Goal: Transaction & Acquisition: Purchase product/service

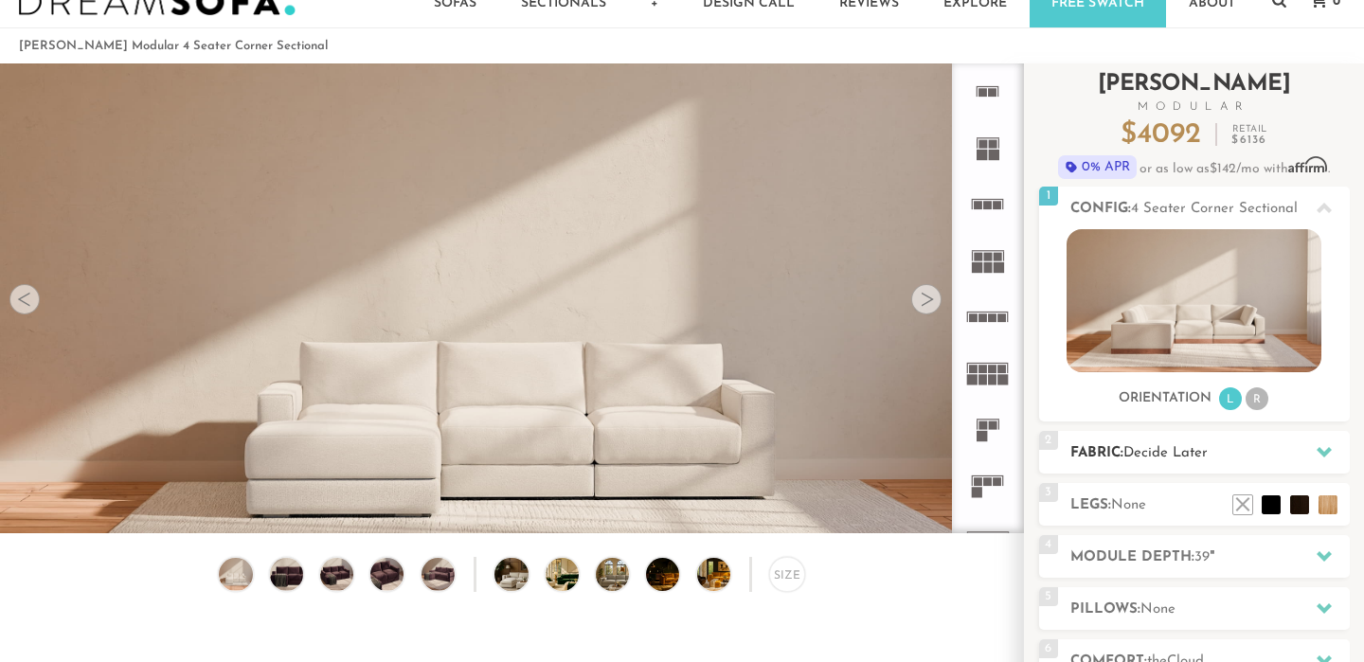
click at [1207, 459] on span "Decide Later" at bounding box center [1166, 453] width 84 height 14
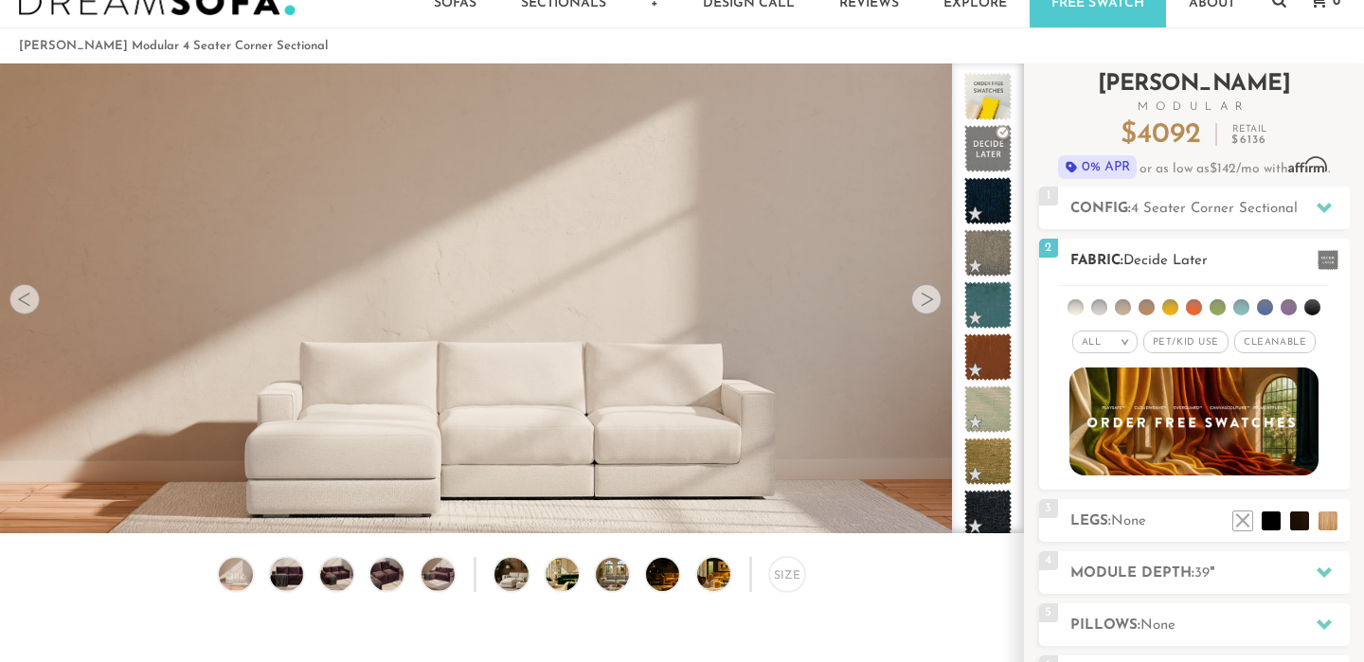
click at [1123, 345] on em ">" at bounding box center [1125, 341] width 14 height 9
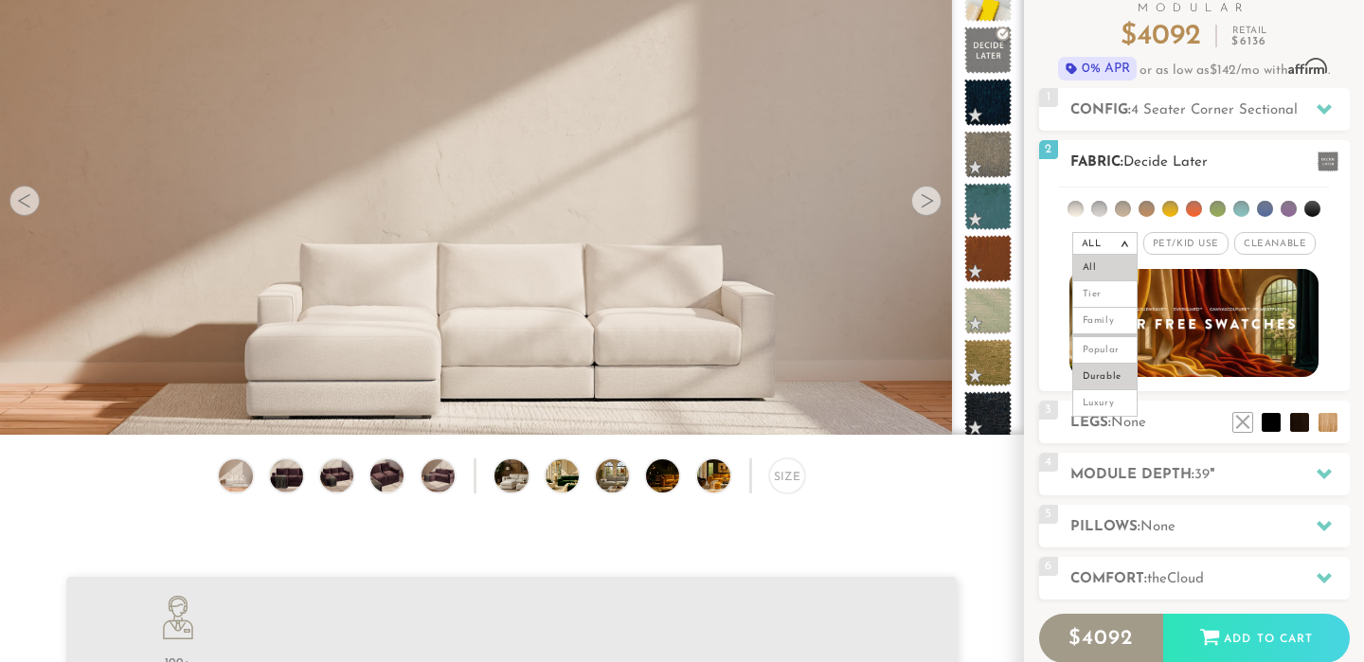
scroll to position [151, 0]
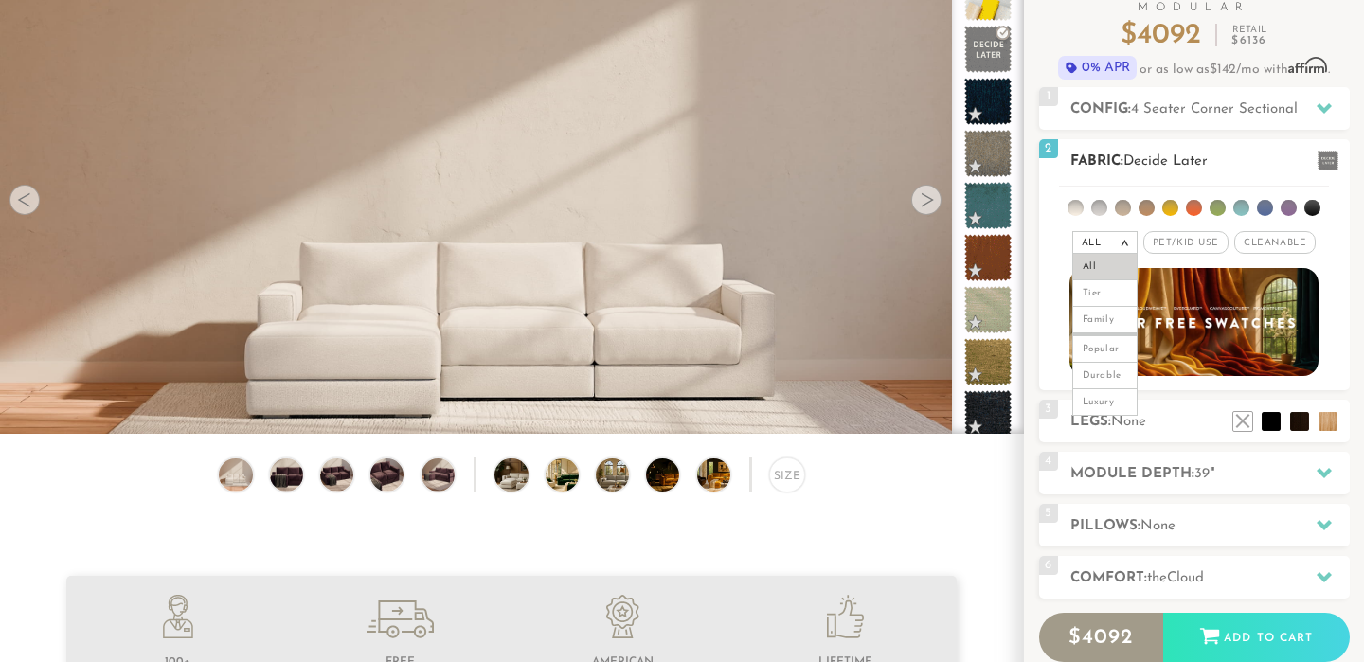
click at [1211, 211] on li at bounding box center [1218, 208] width 16 height 16
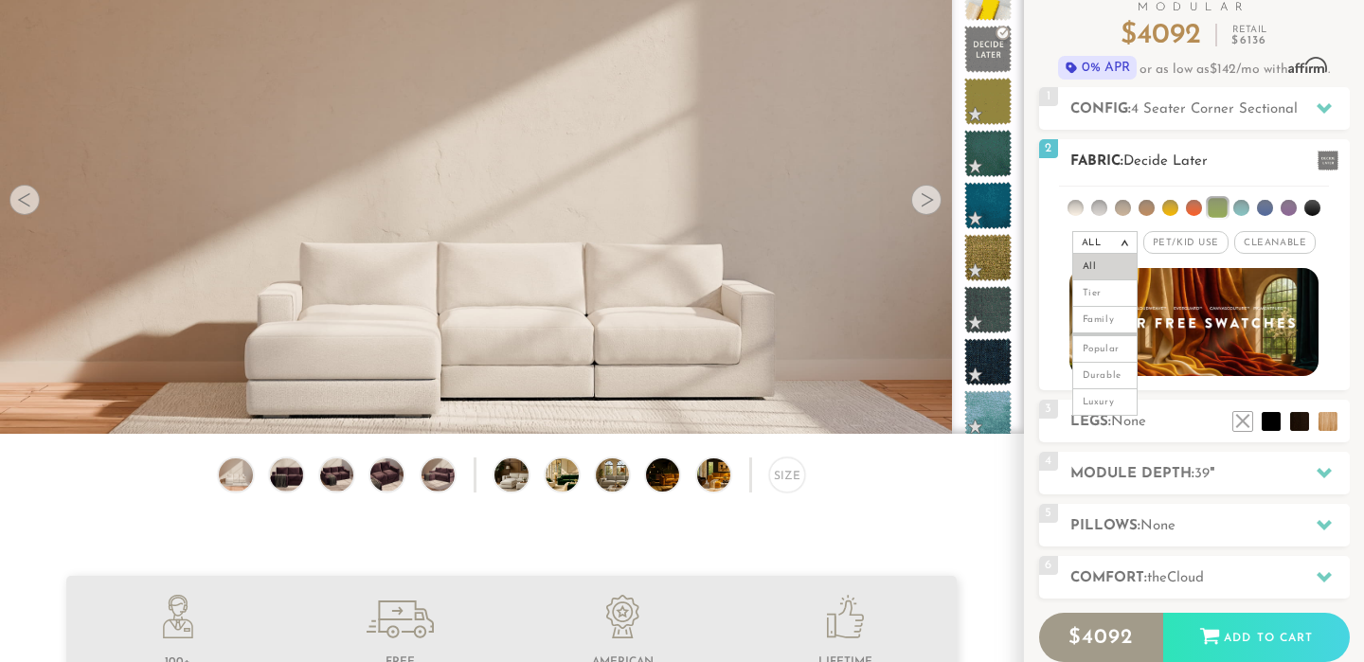
click at [1178, 208] on li at bounding box center [1171, 208] width 16 height 16
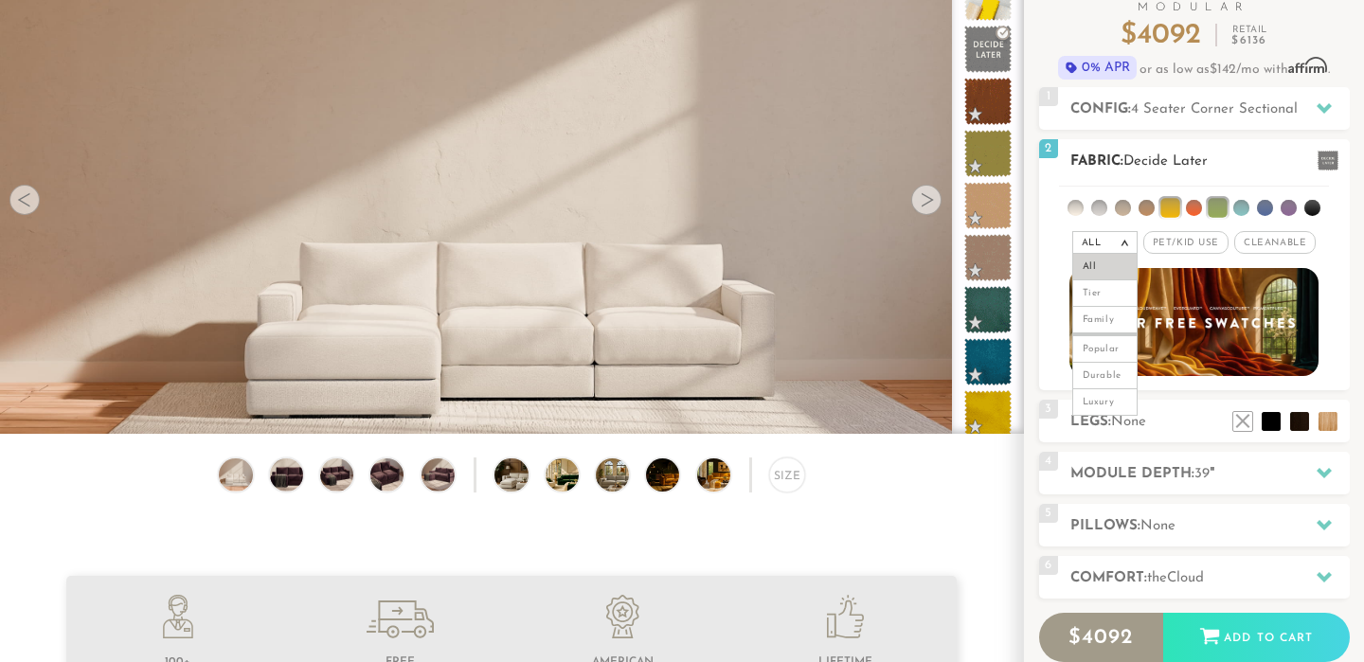
click at [1192, 210] on li at bounding box center [1194, 208] width 16 height 16
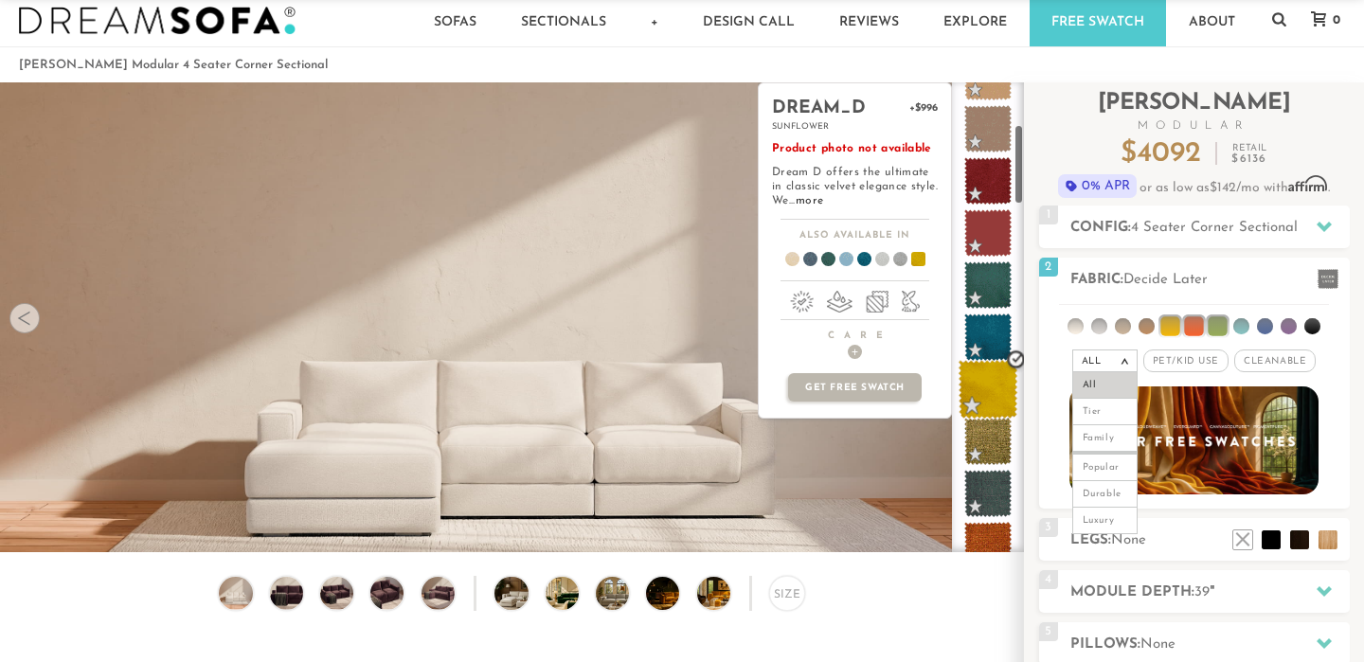
scroll to position [257, 0]
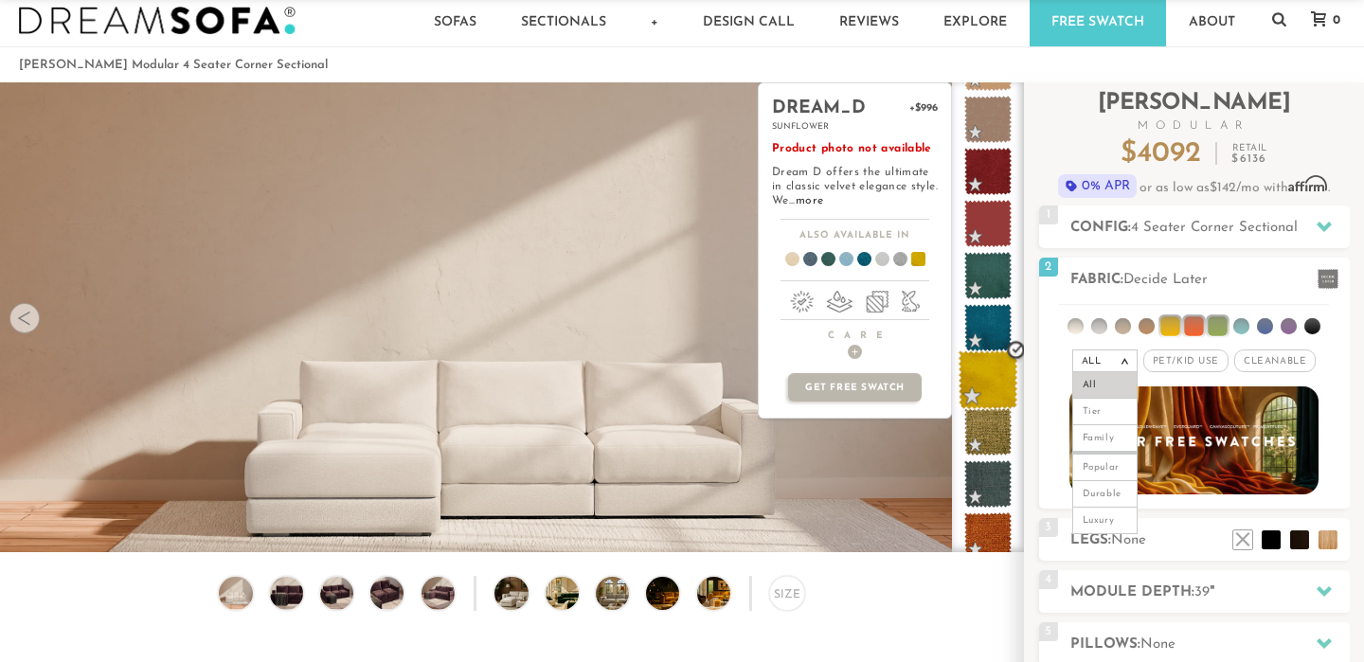
click at [988, 378] on span at bounding box center [989, 381] width 60 height 60
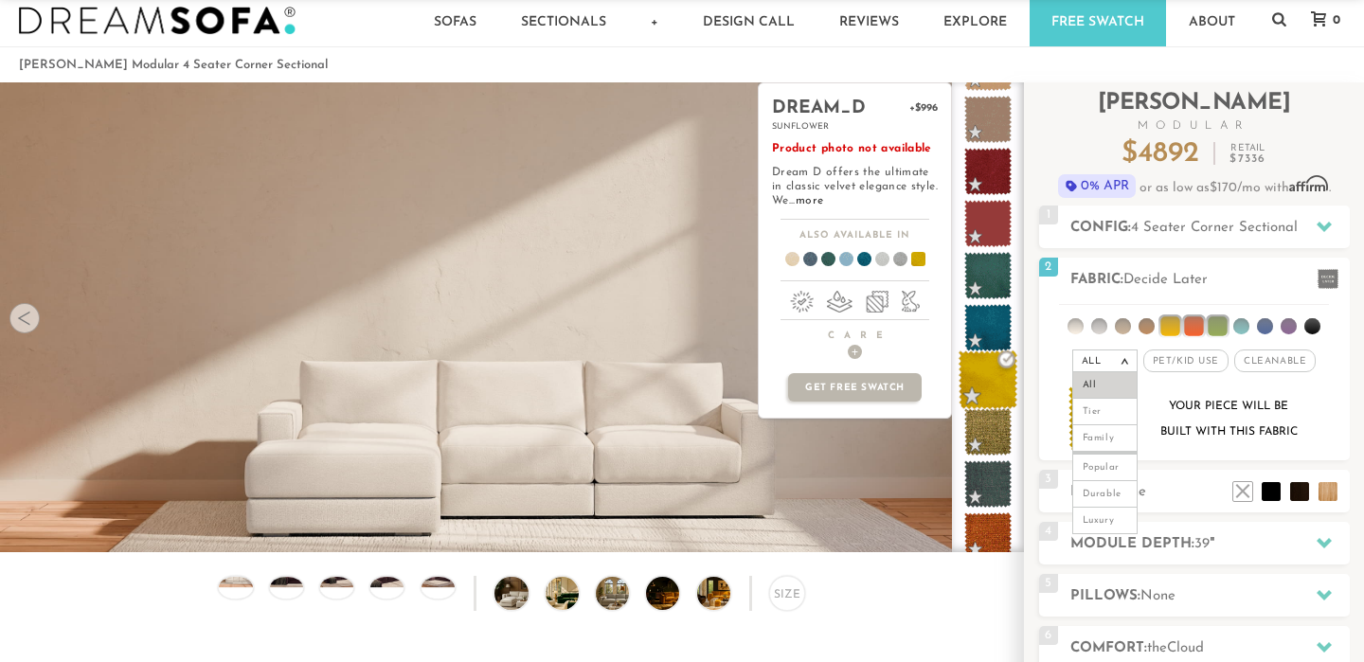
click at [993, 380] on span at bounding box center [989, 381] width 60 height 60
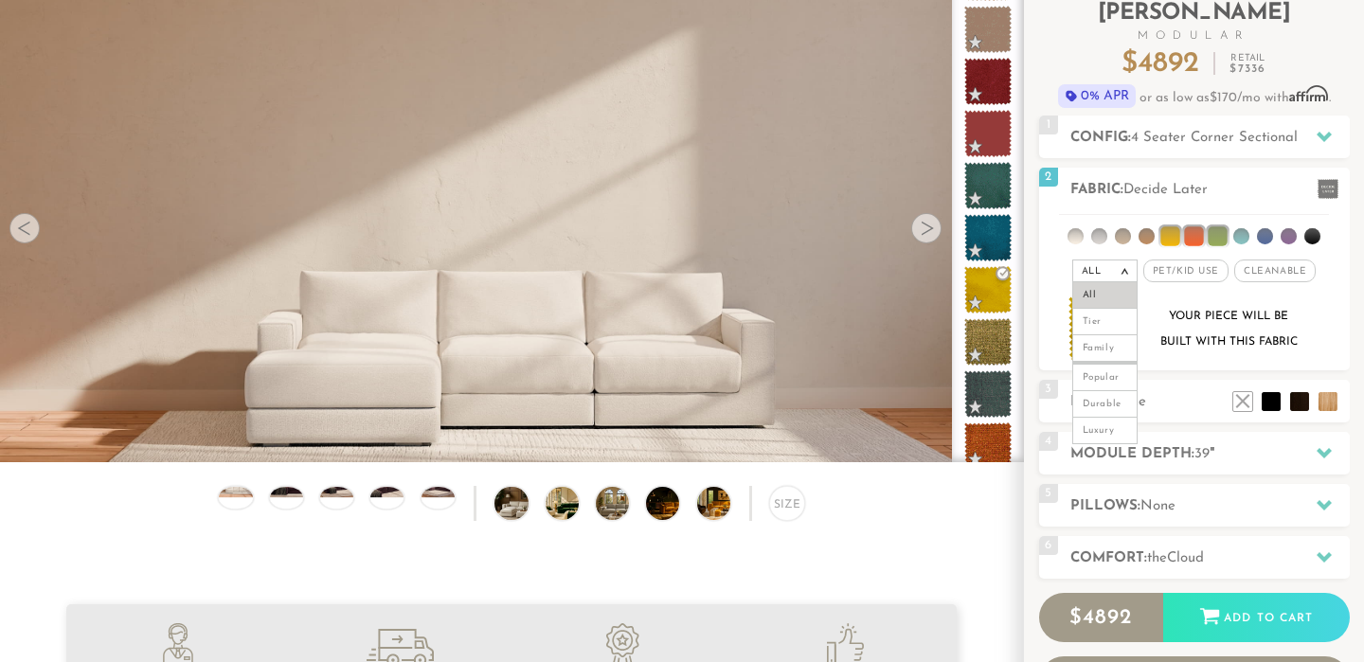
scroll to position [119, 0]
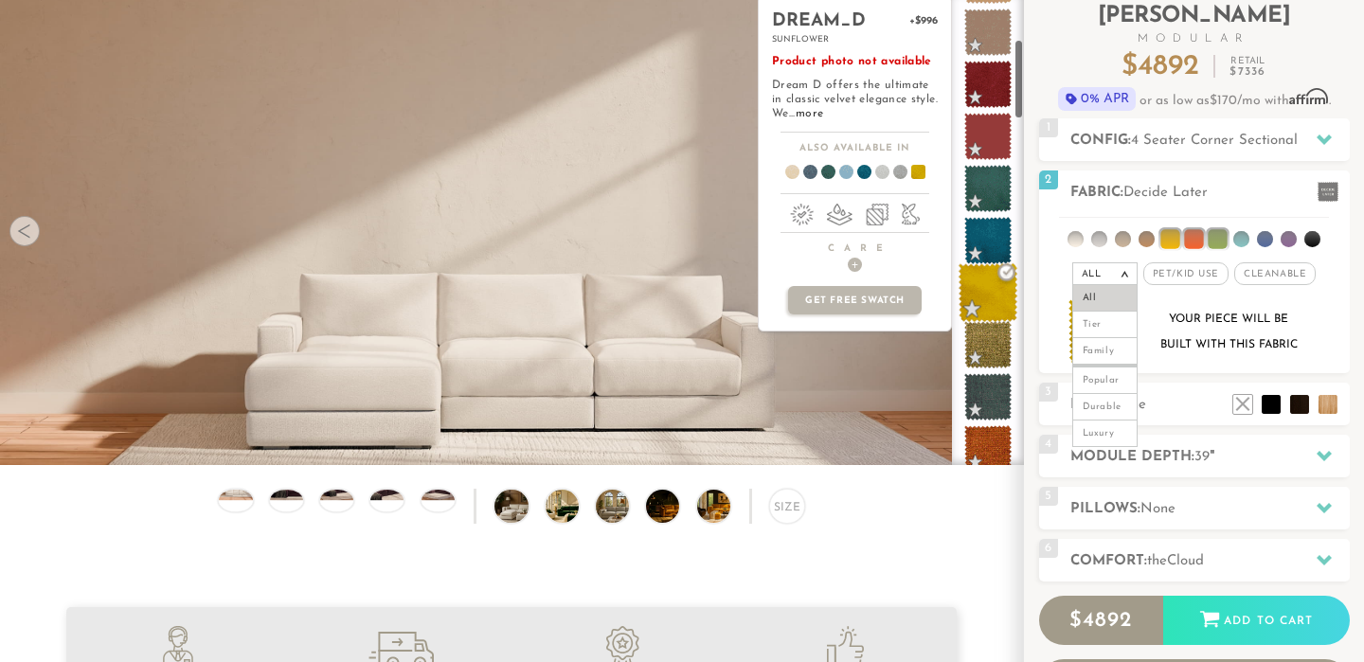
click at [991, 295] on span at bounding box center [989, 293] width 60 height 60
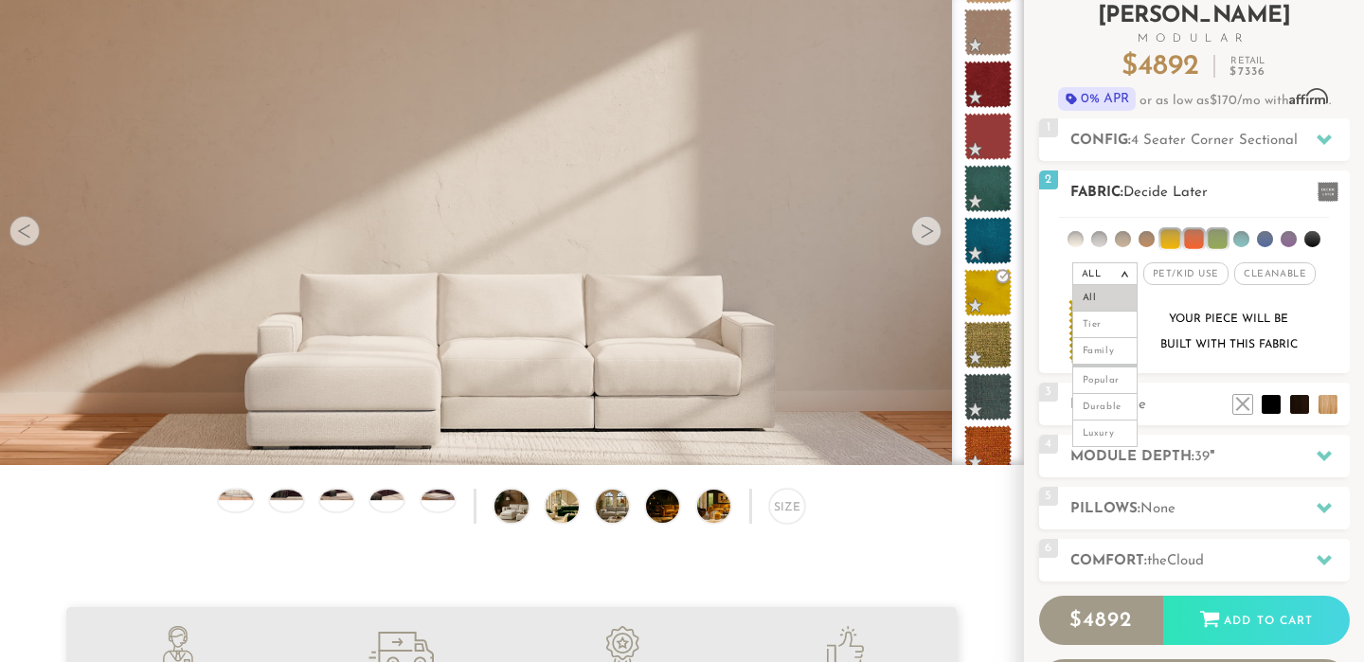
click at [1171, 243] on li at bounding box center [1170, 238] width 19 height 19
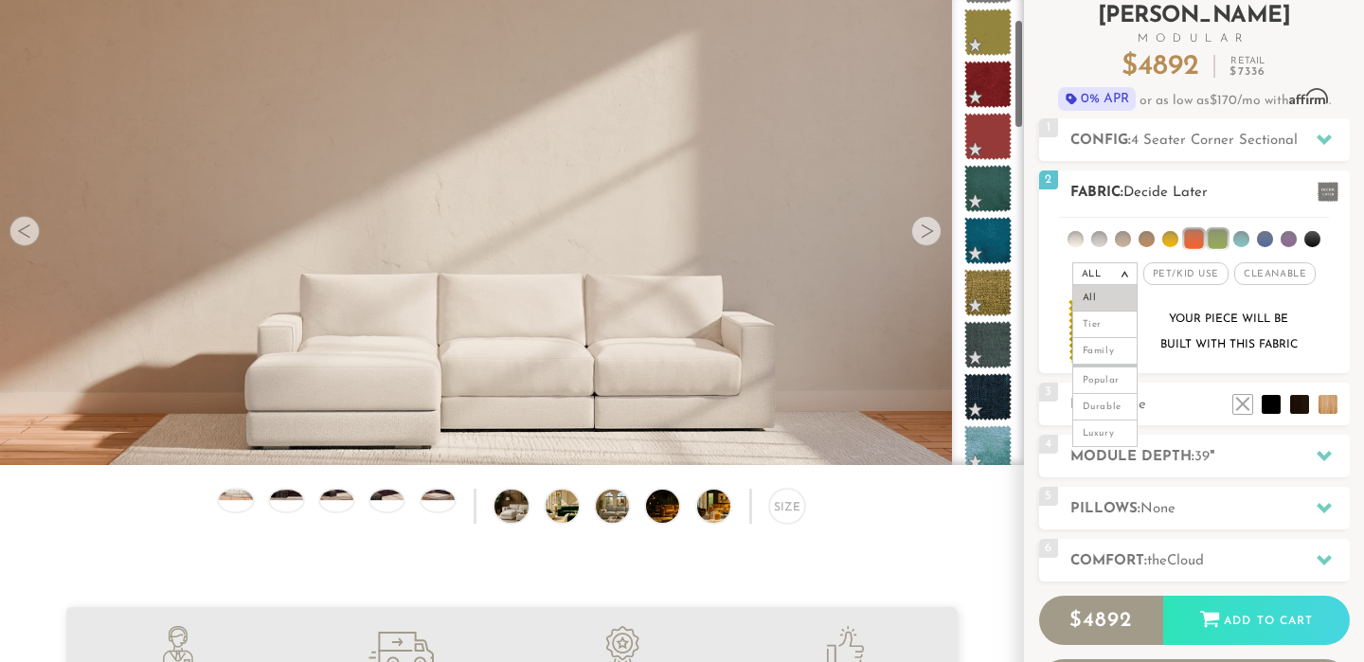
click at [1171, 243] on li at bounding box center [1171, 239] width 16 height 16
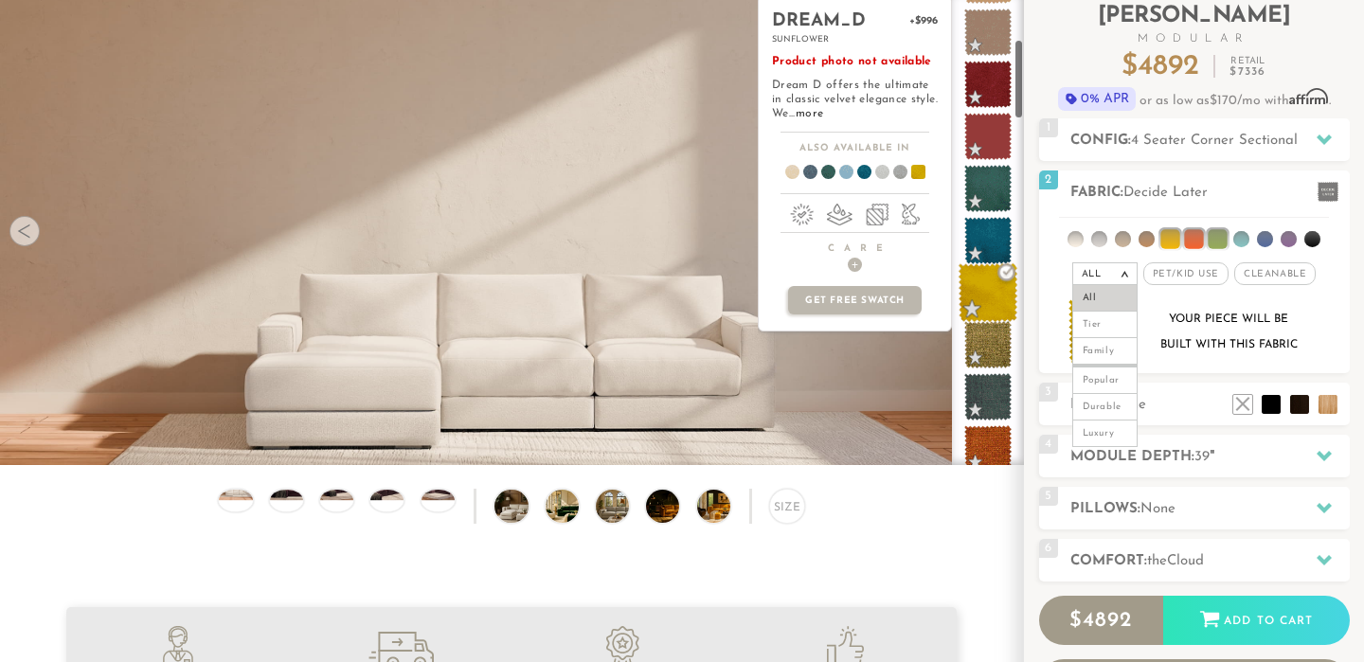
click at [991, 293] on span at bounding box center [989, 293] width 60 height 60
click at [975, 308] on span at bounding box center [989, 293] width 60 height 60
click at [1009, 274] on span at bounding box center [989, 293] width 60 height 60
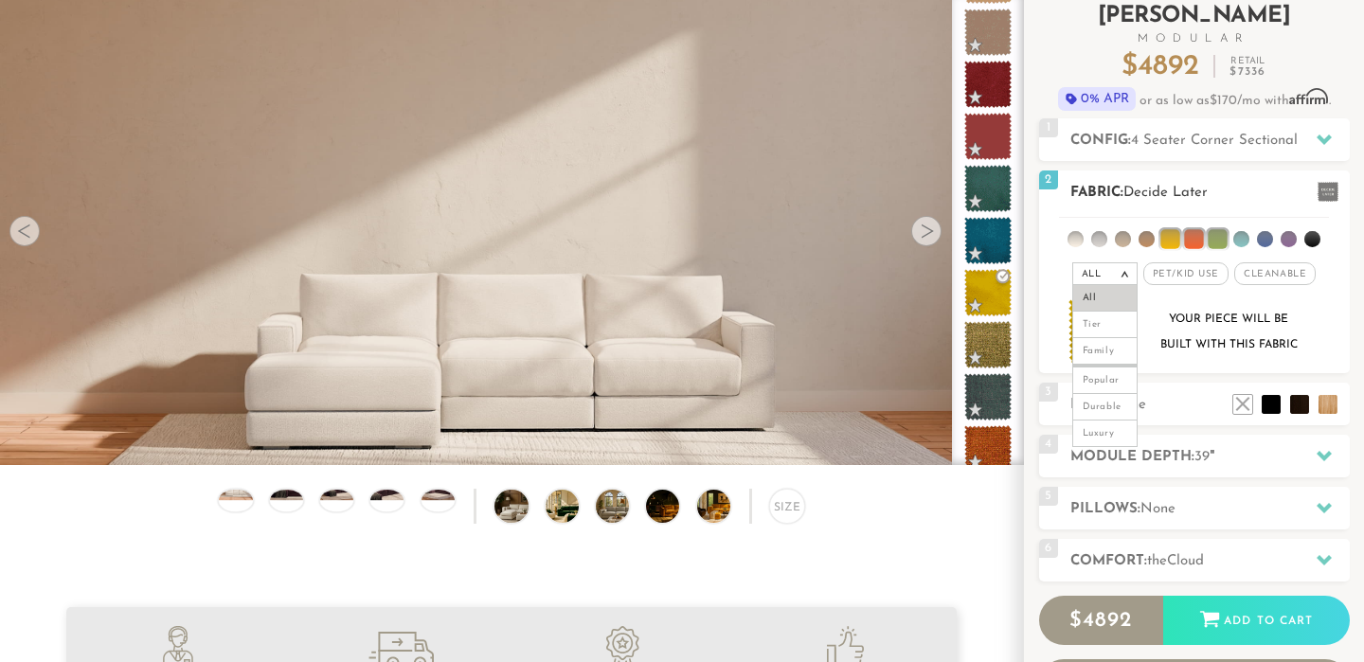
click at [1189, 371] on div "Your piece will be built with this fabric" at bounding box center [1194, 336] width 279 height 75
click at [1129, 278] on em ">" at bounding box center [1125, 273] width 14 height 9
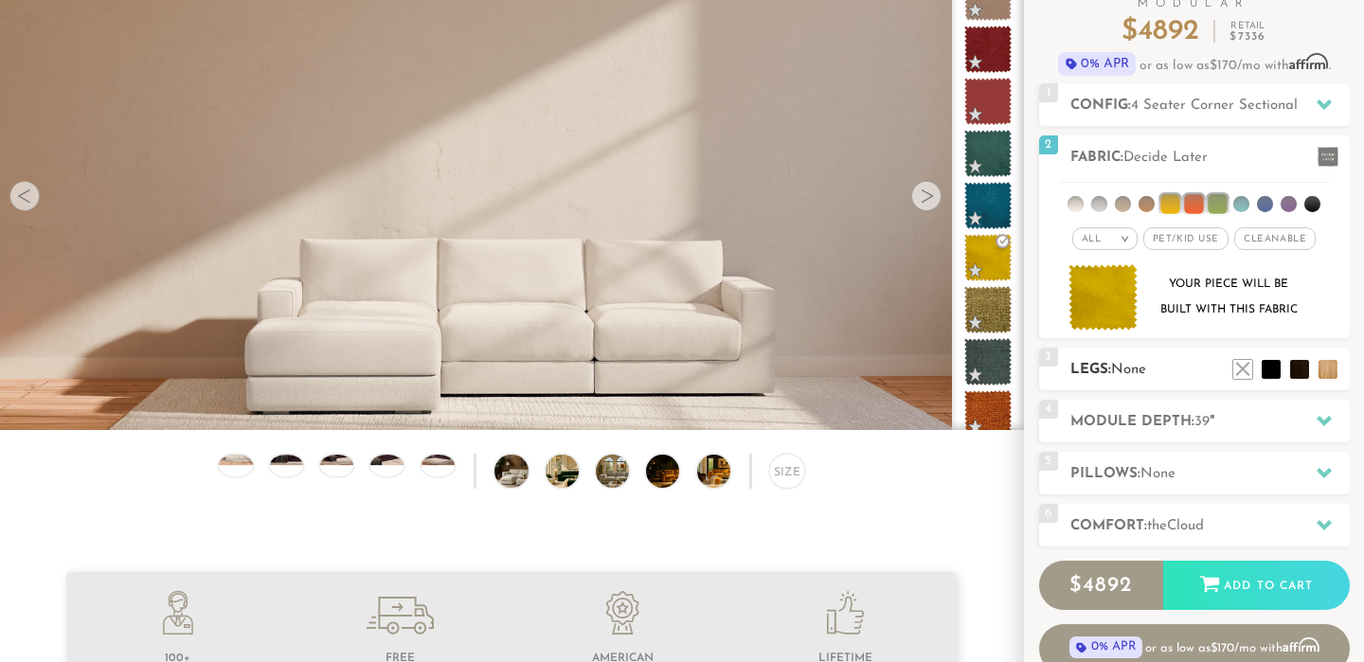
scroll to position [160, 0]
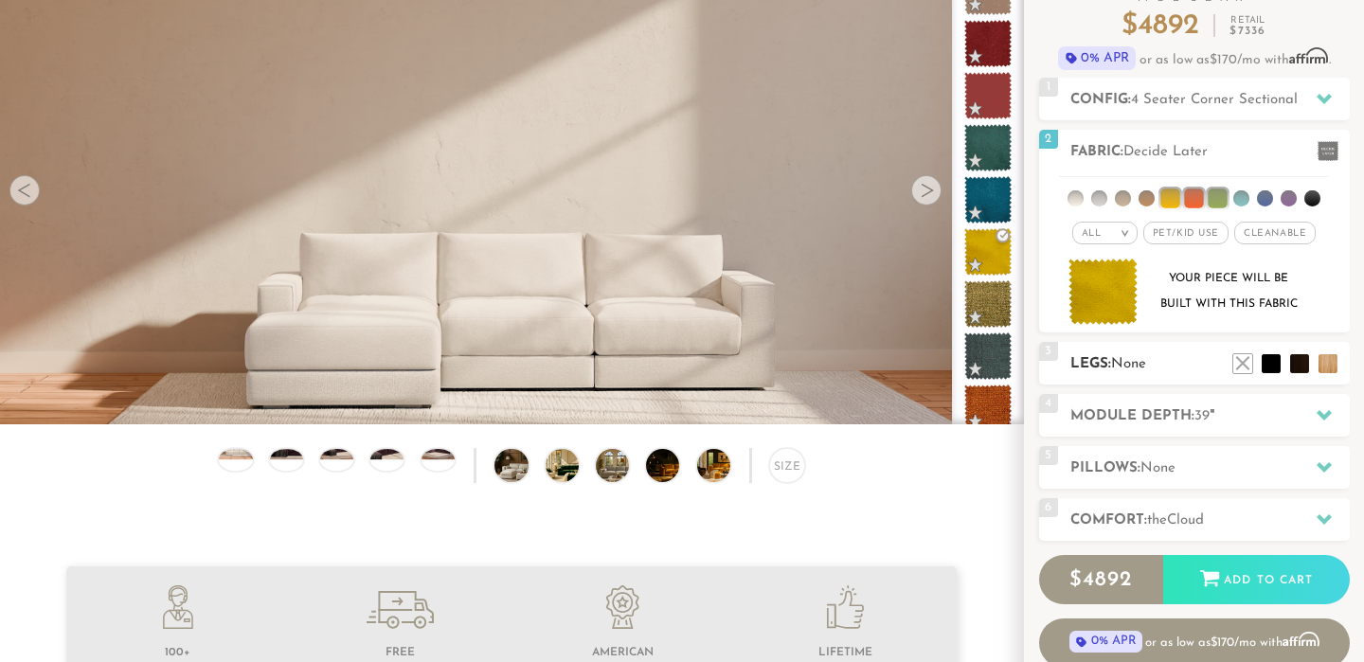
click at [1187, 370] on h2 "Legs: None" at bounding box center [1210, 364] width 279 height 22
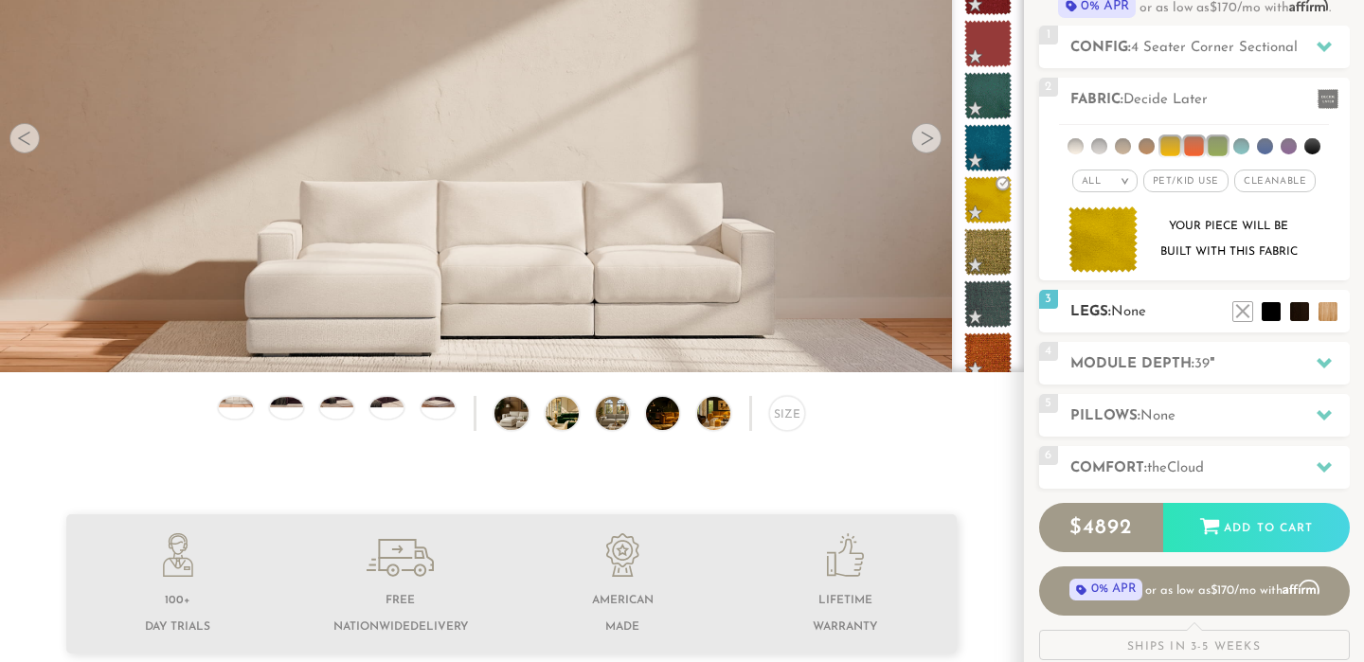
scroll to position [225, 0]
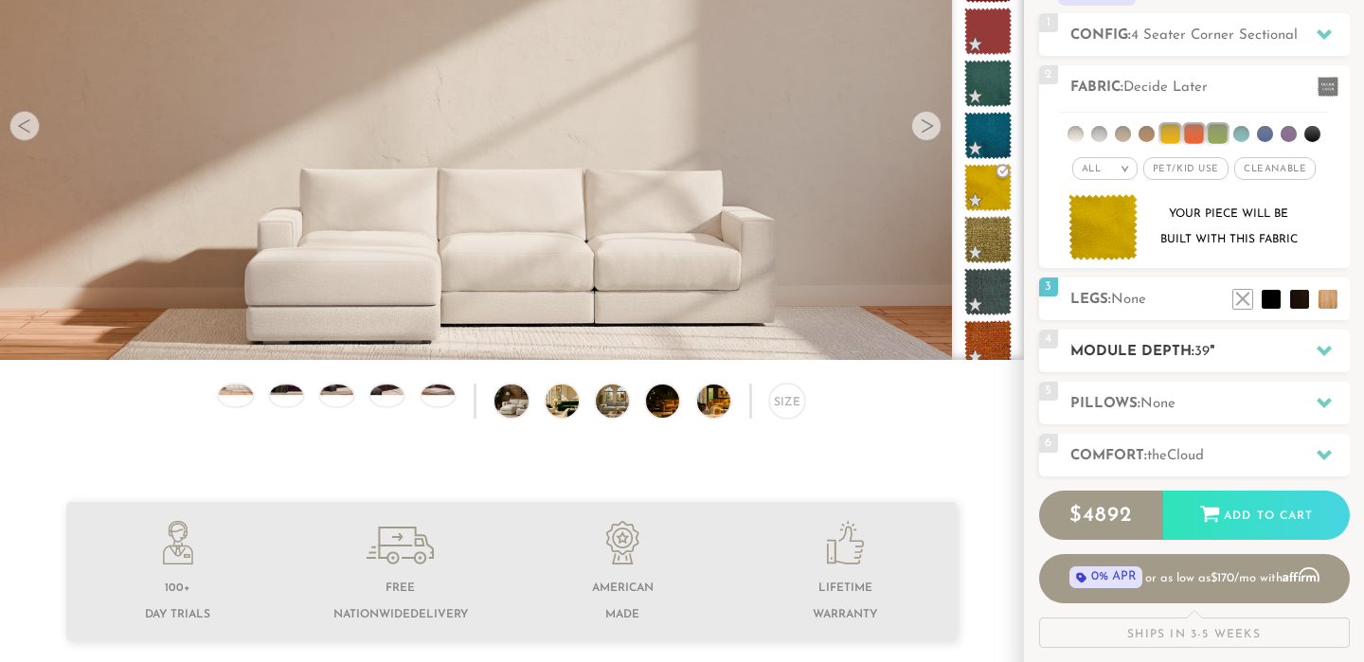
click at [1158, 356] on h2 "Module Depth: 39 "" at bounding box center [1210, 352] width 279 height 22
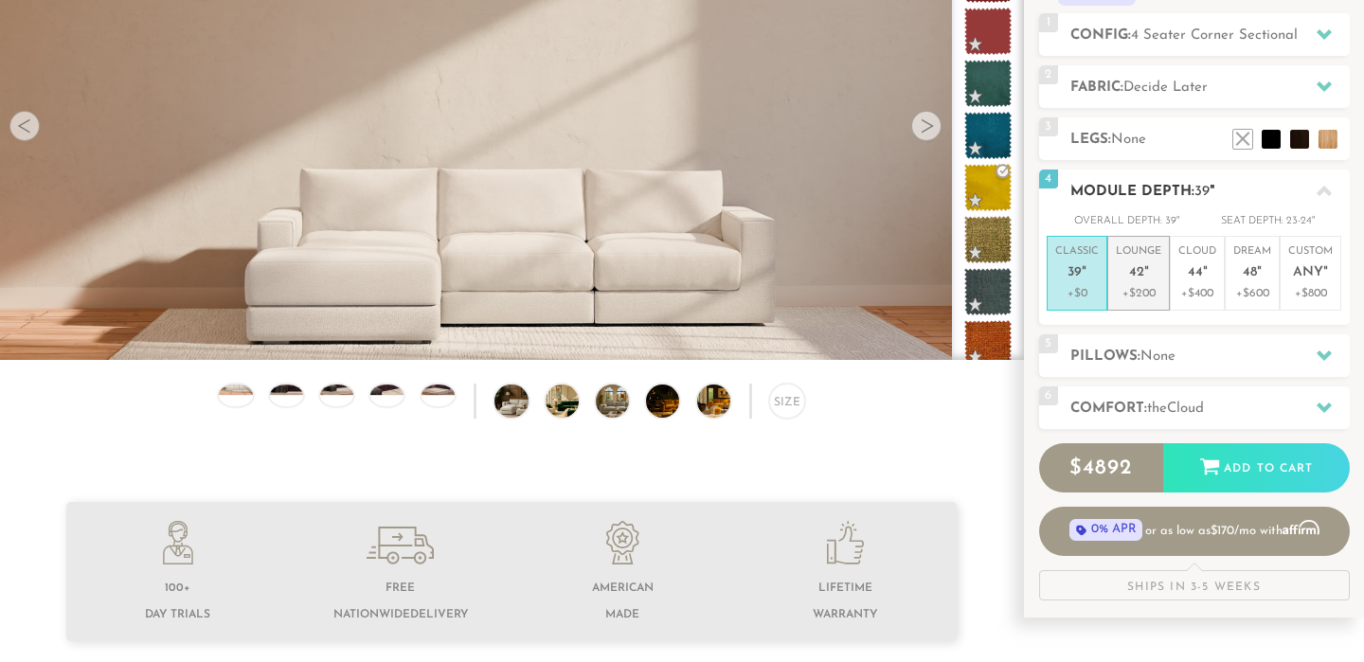
click at [1135, 280] on span "42" at bounding box center [1136, 273] width 15 height 16
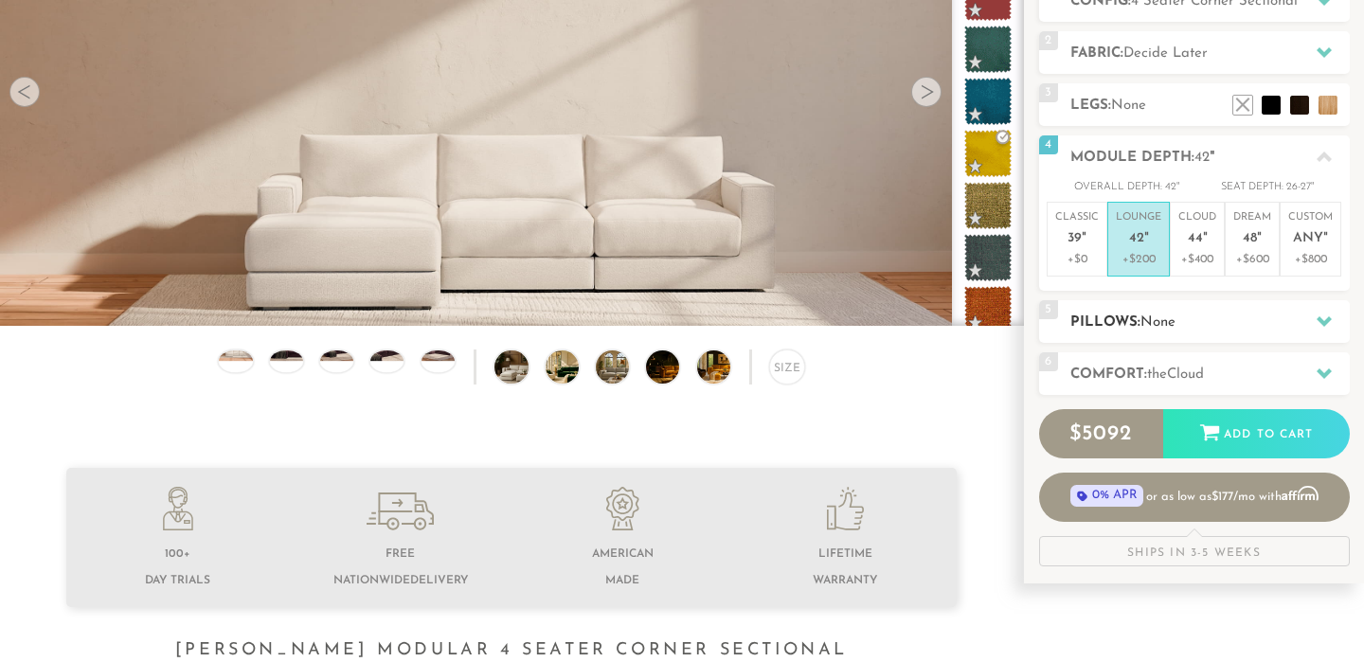
scroll to position [272, 0]
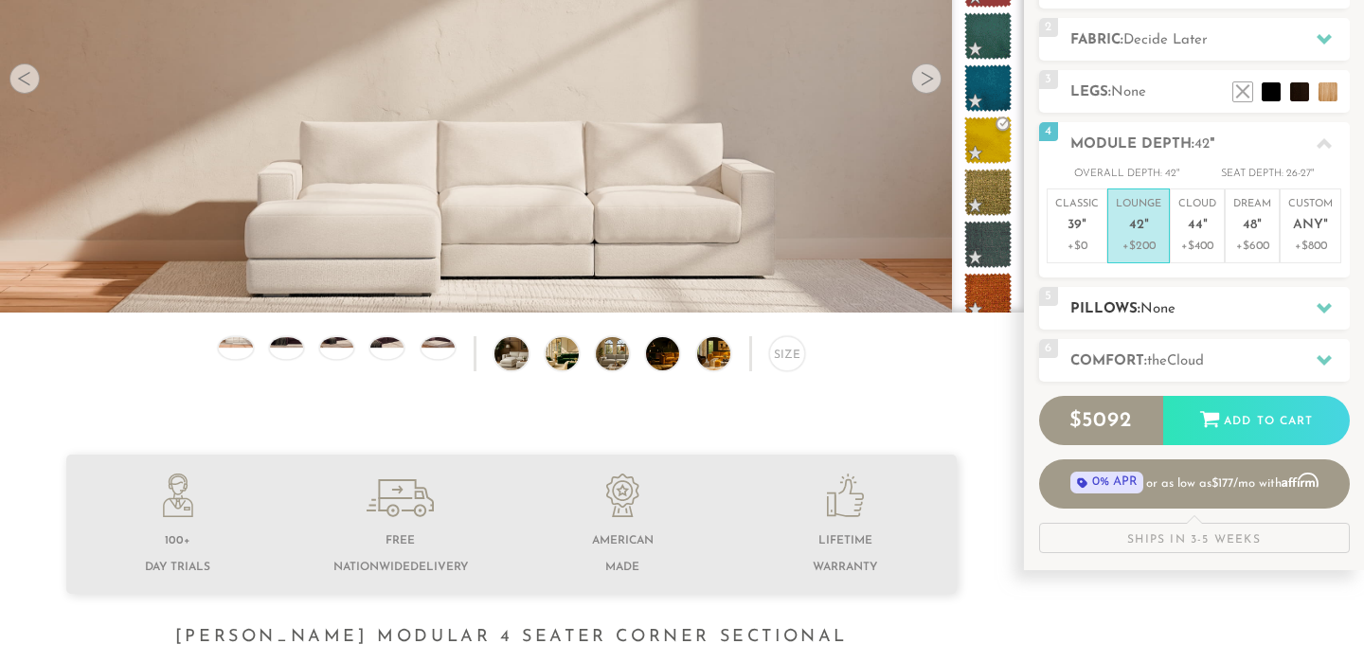
click at [1144, 305] on span "None" at bounding box center [1158, 309] width 35 height 14
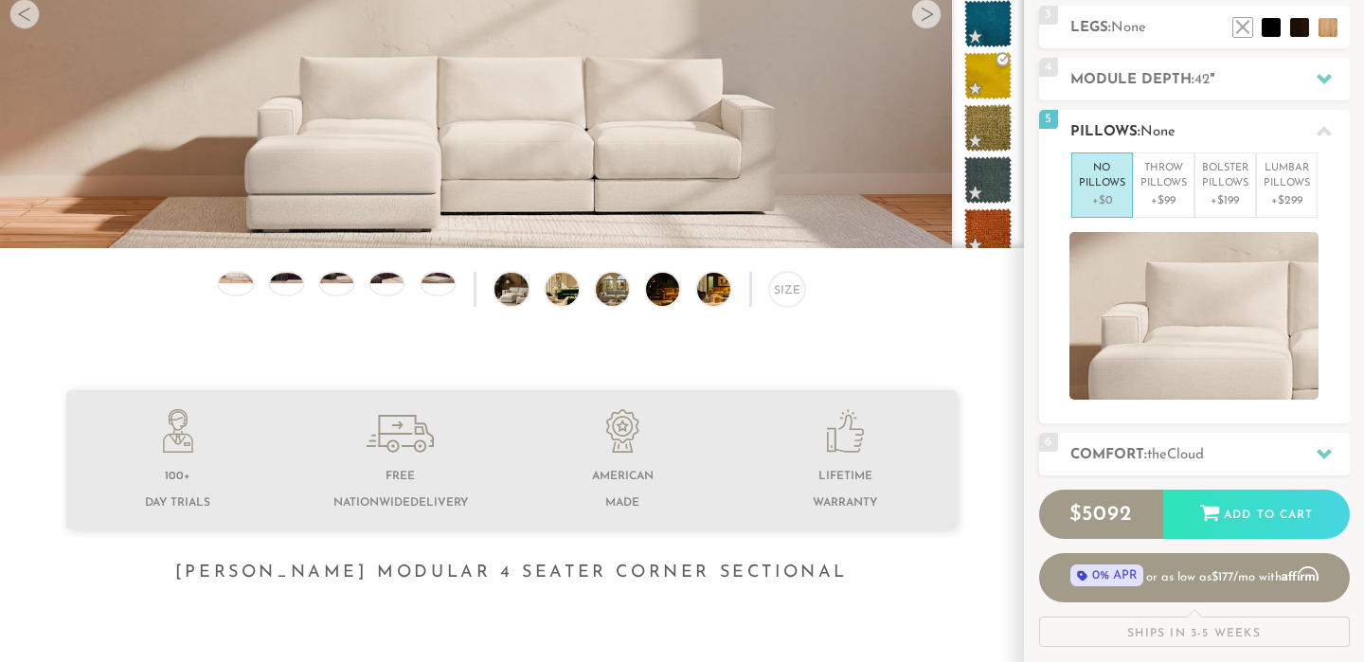
scroll to position [344, 0]
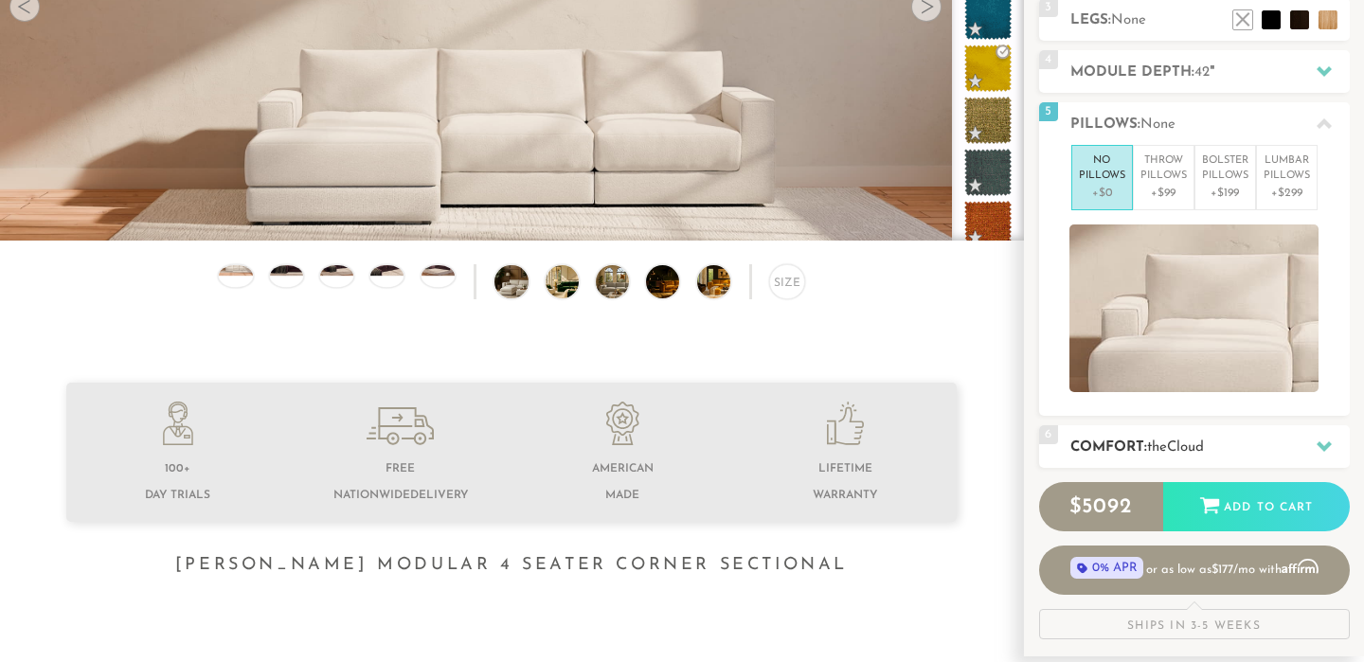
click at [1134, 440] on h2 "Comfort: the Cloud" at bounding box center [1210, 448] width 279 height 22
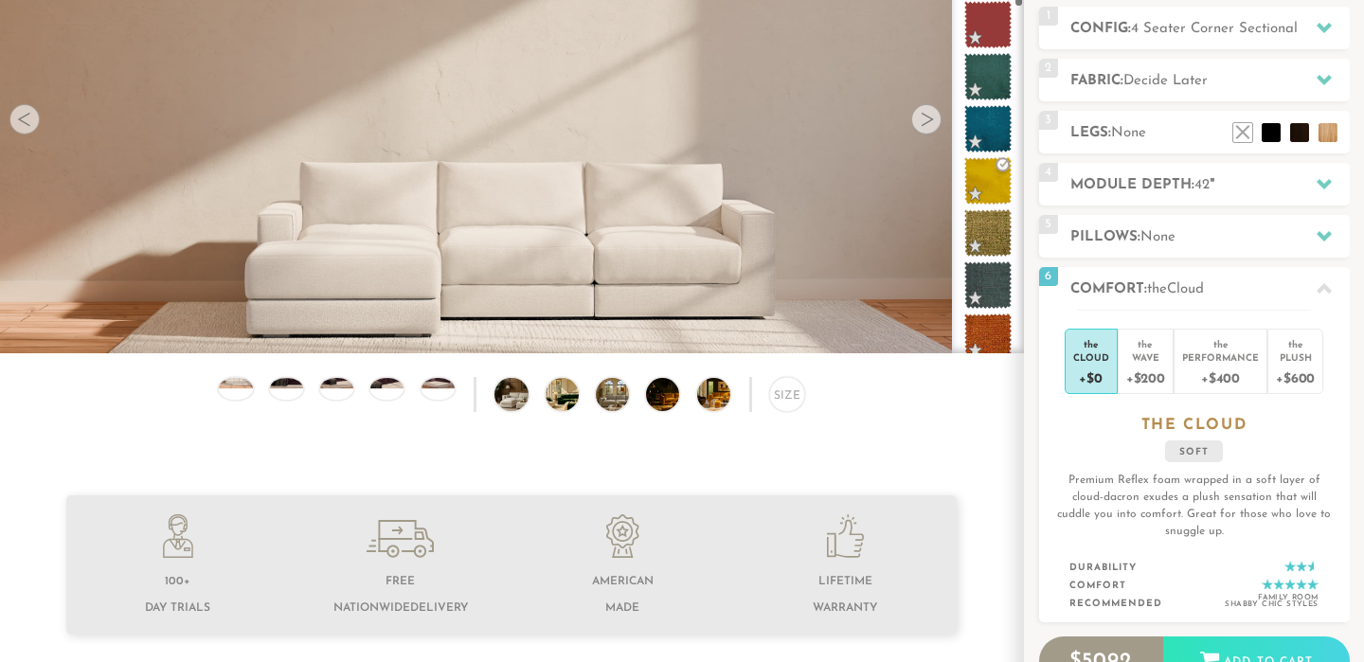
scroll to position [245, 0]
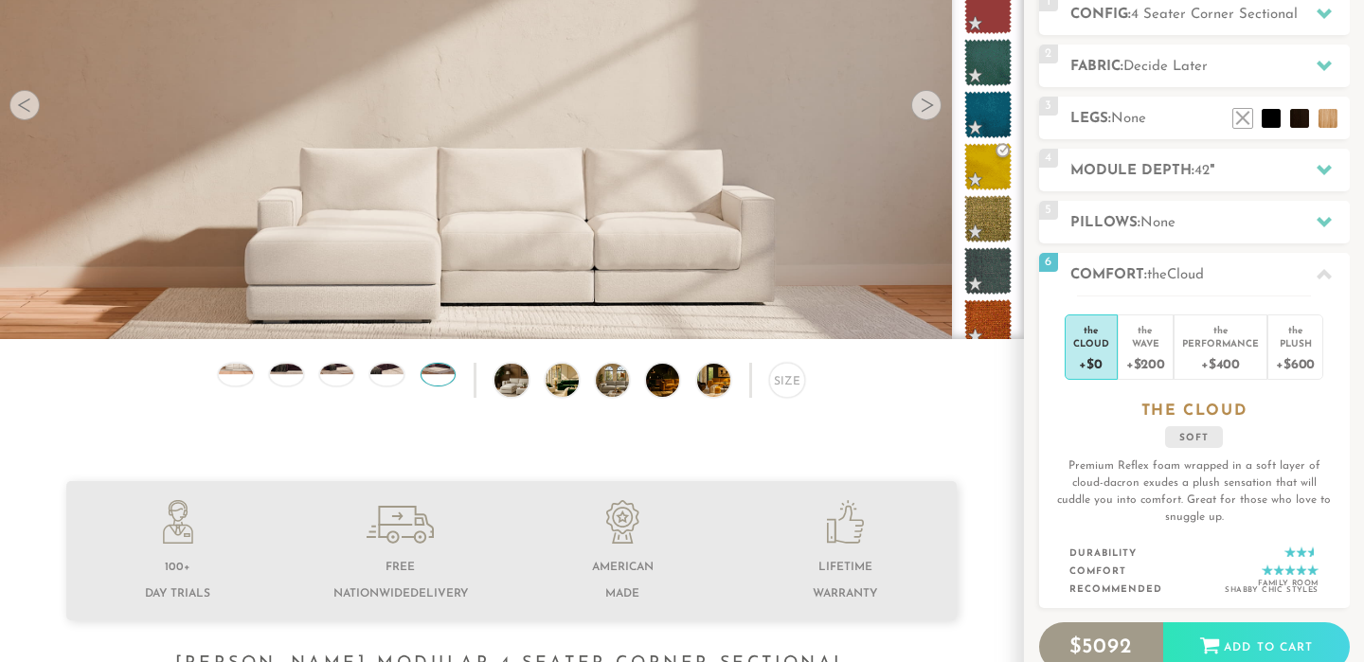
click at [437, 379] on div at bounding box center [438, 375] width 35 height 25
click at [394, 378] on div at bounding box center [387, 375] width 35 height 25
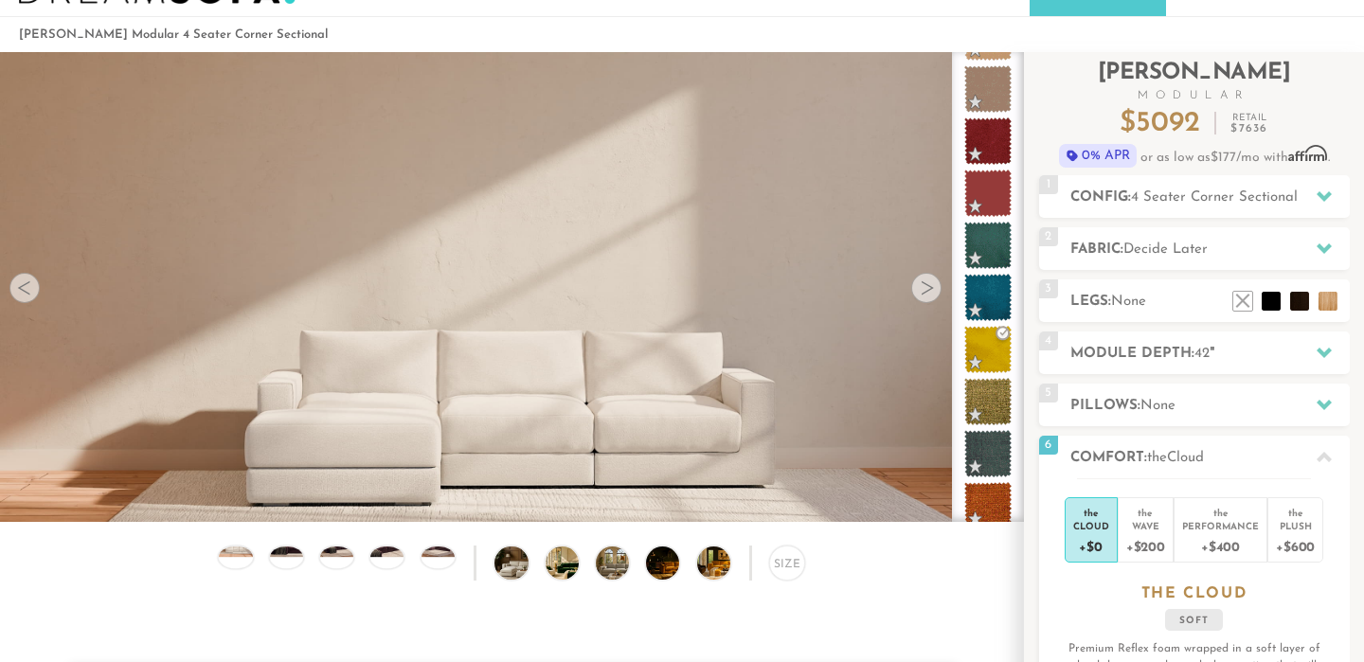
scroll to position [0, 0]
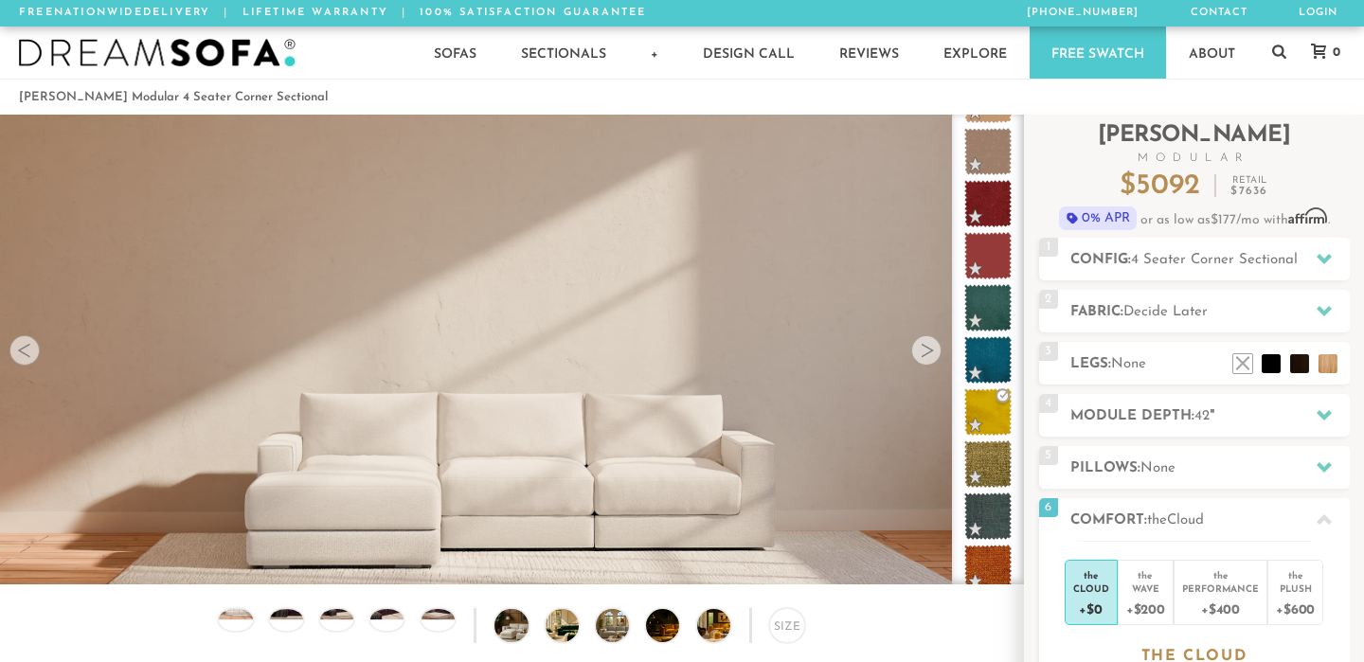
click at [931, 364] on img at bounding box center [511, 285] width 1023 height 341
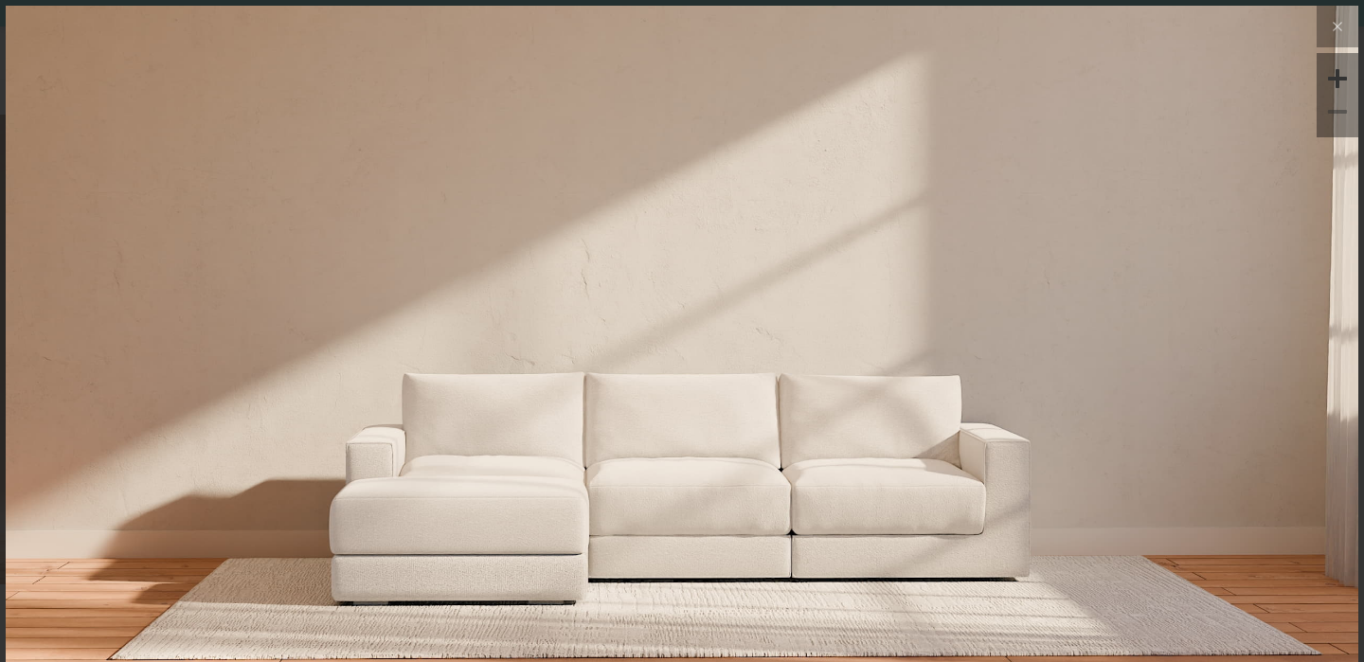
click at [1210, 325] on img at bounding box center [682, 231] width 1353 height 451
click at [1347, 30] on icon at bounding box center [1337, 26] width 23 height 23
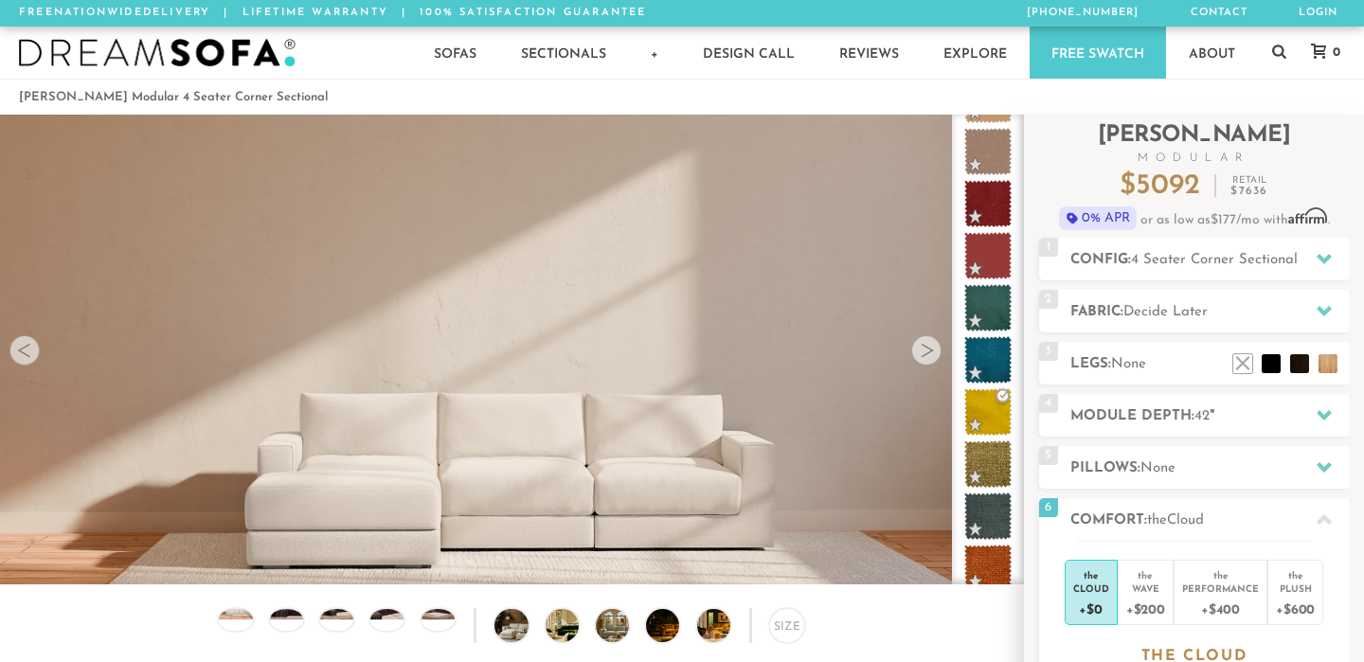
click at [926, 350] on div at bounding box center [926, 350] width 30 height 30
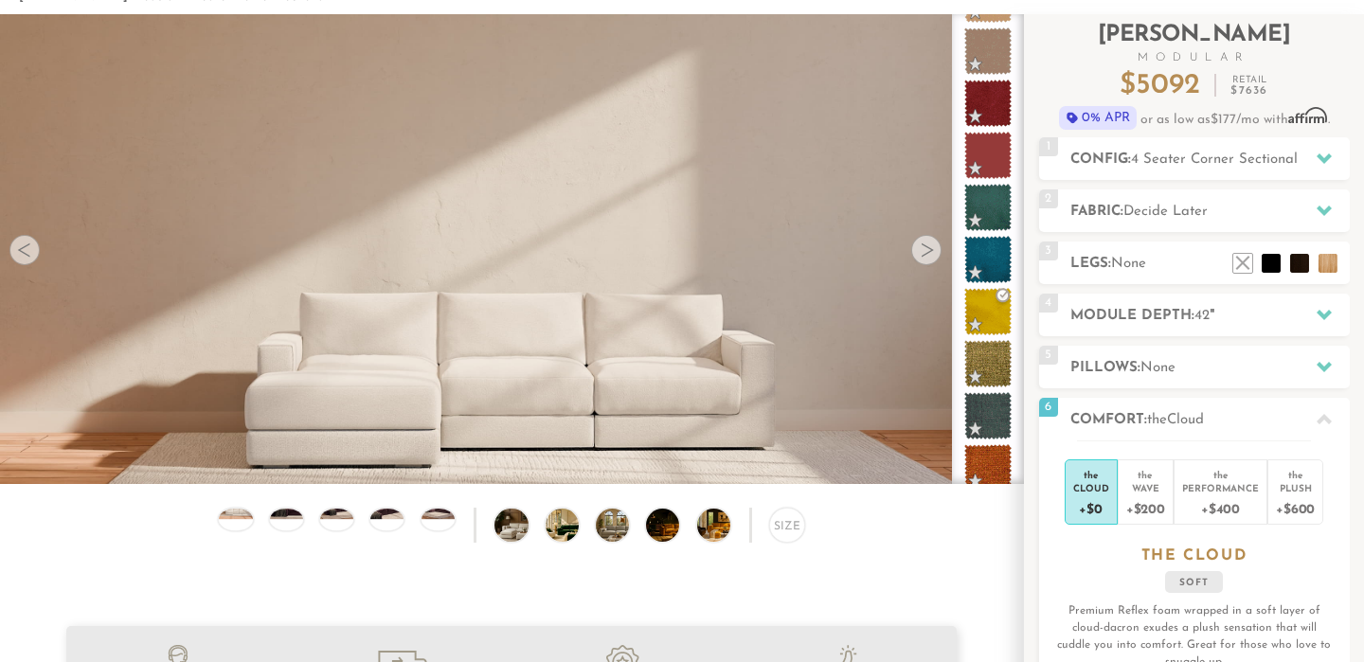
scroll to position [102, 0]
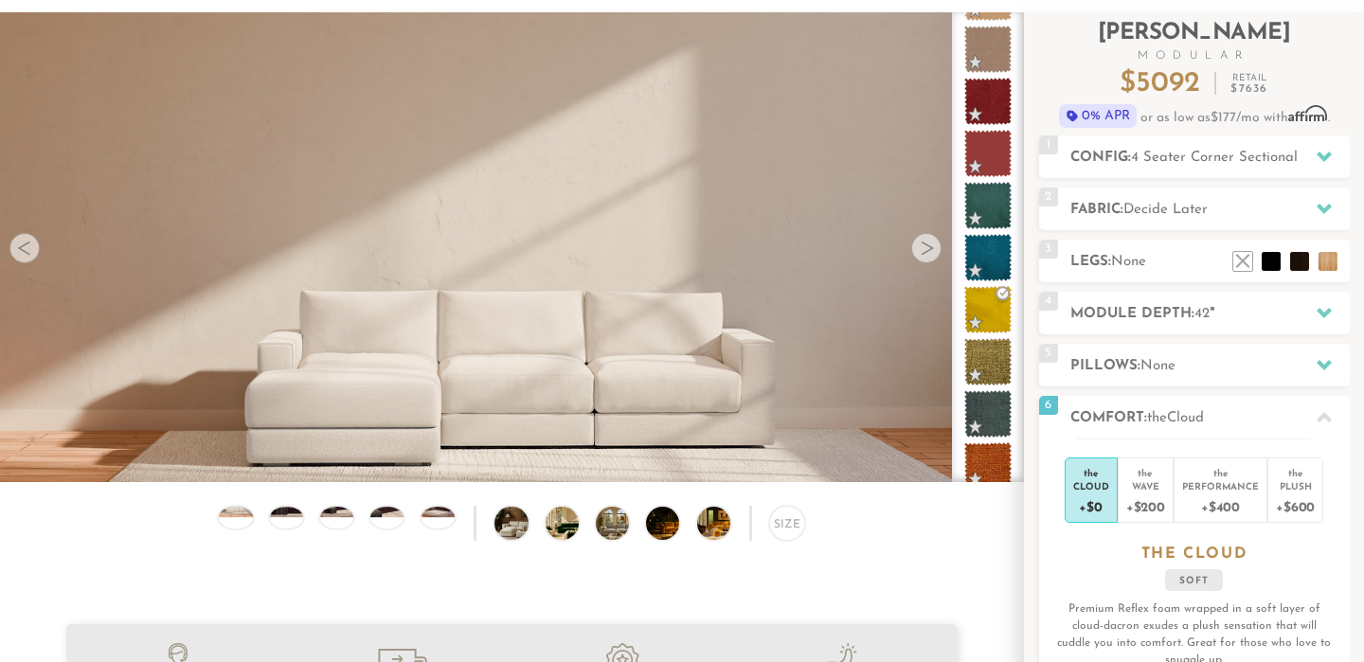
click at [926, 245] on div at bounding box center [926, 248] width 30 height 30
click at [23, 249] on div at bounding box center [24, 248] width 30 height 30
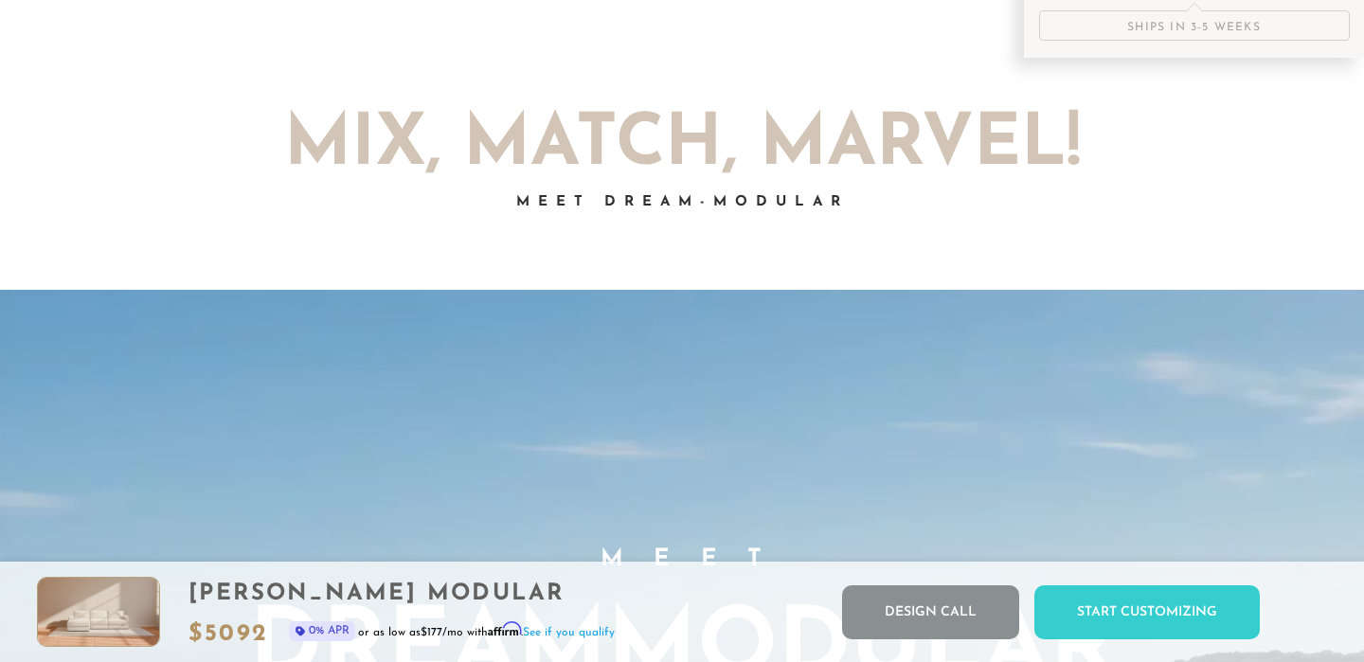
scroll to position [0, 0]
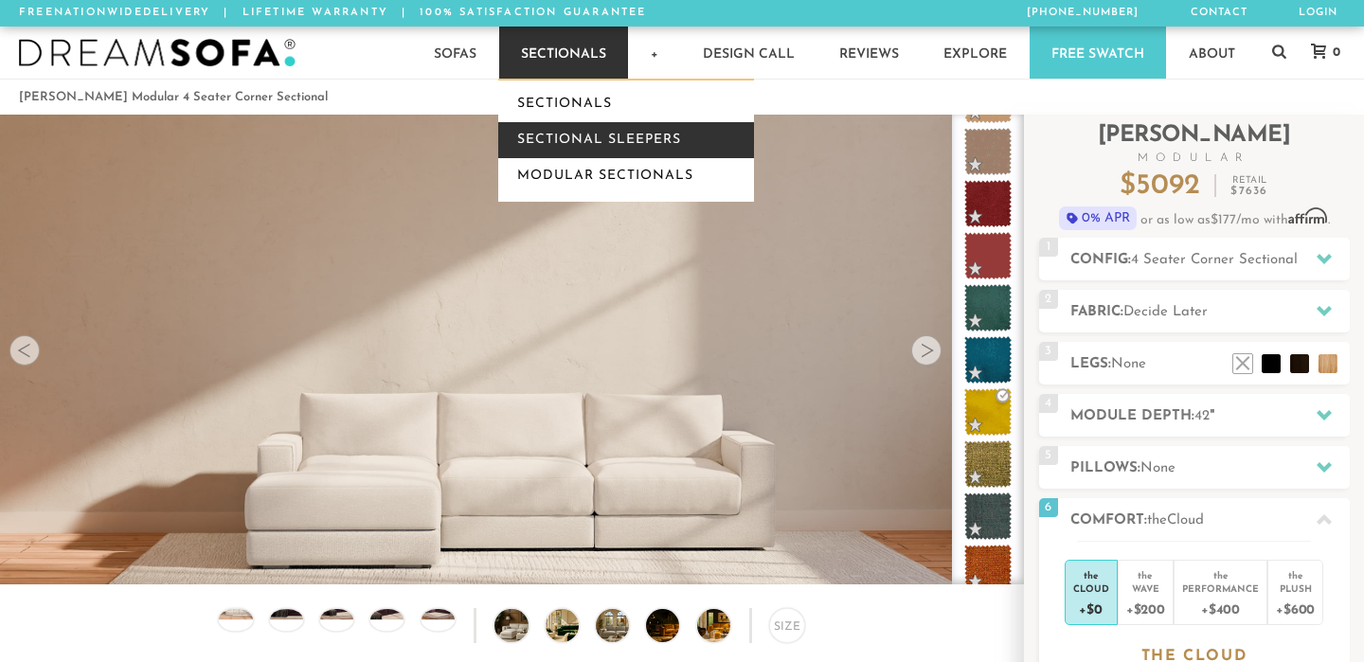
click at [588, 147] on link "Sectional Sleepers" at bounding box center [626, 140] width 256 height 36
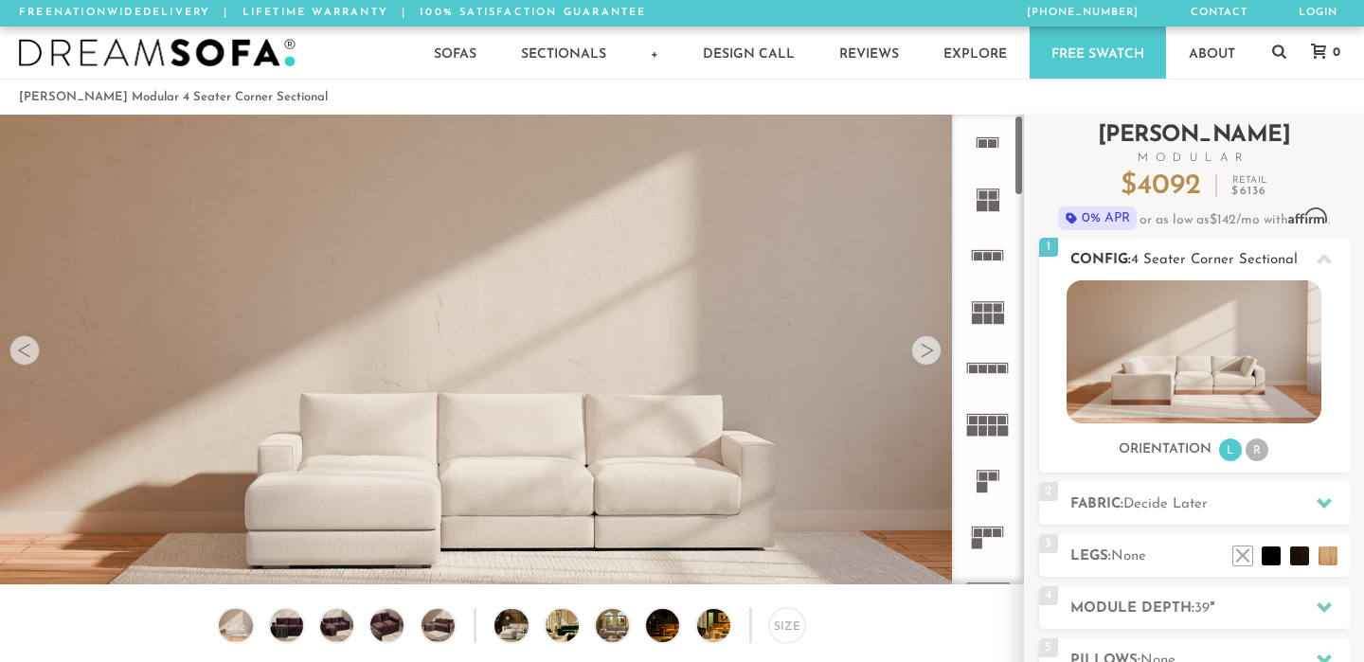
click at [1154, 373] on img at bounding box center [1194, 351] width 255 height 143
click at [926, 349] on div at bounding box center [926, 350] width 30 height 30
click at [922, 354] on div at bounding box center [926, 350] width 30 height 30
click at [1169, 362] on img at bounding box center [1194, 351] width 255 height 143
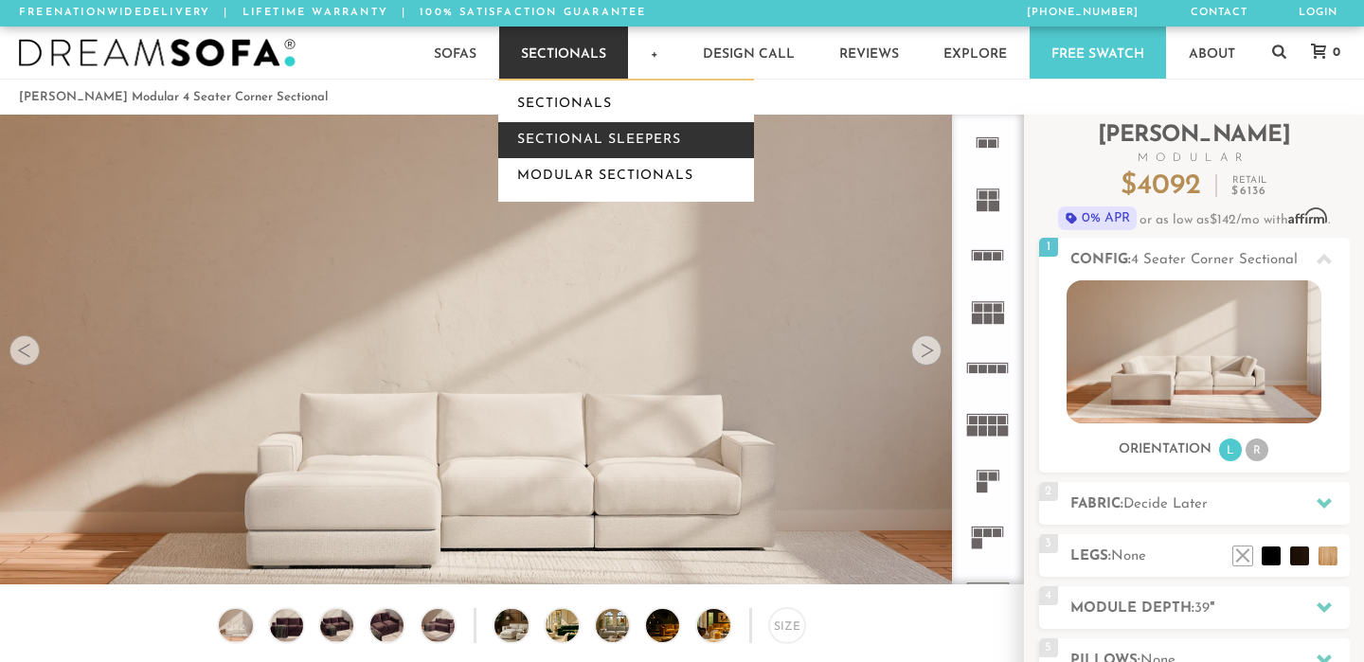
click at [579, 143] on link "Sectional Sleepers" at bounding box center [626, 140] width 256 height 36
